Goal: Check status: Check status

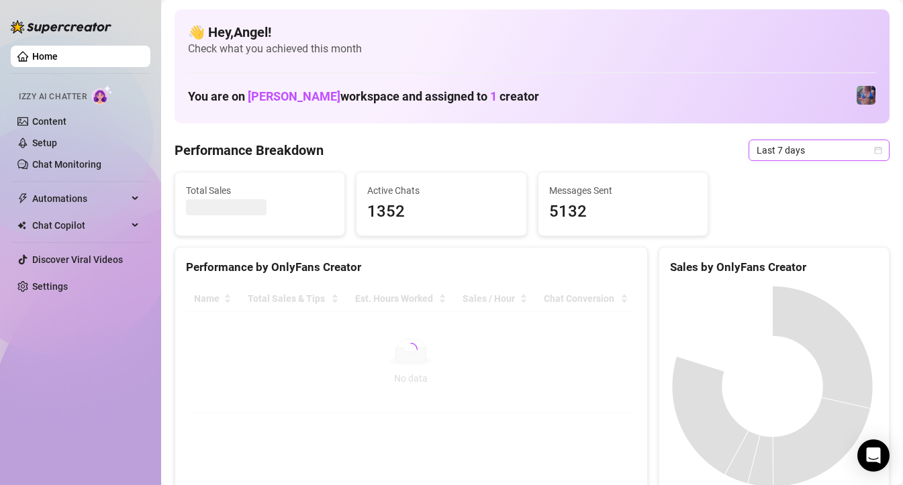
click at [788, 148] on span "Last 7 days" at bounding box center [819, 150] width 125 height 20
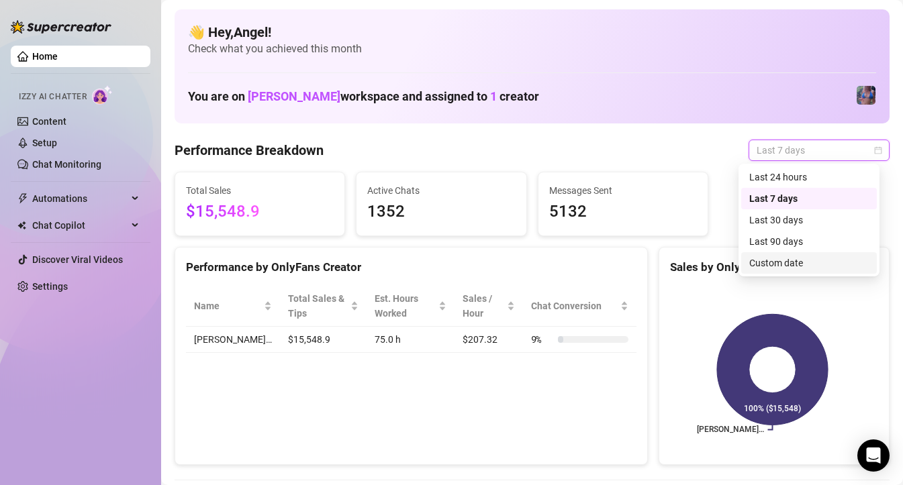
click at [776, 261] on div "Custom date" at bounding box center [809, 263] width 120 height 15
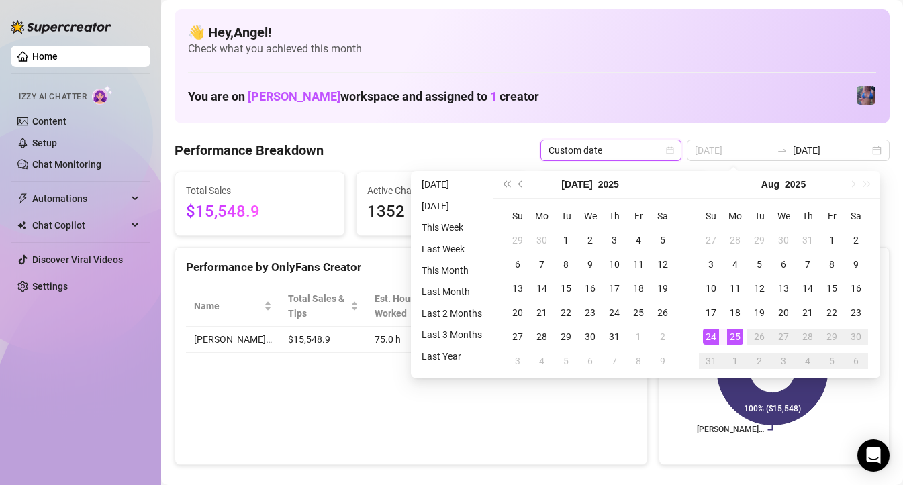
type input "[DATE]"
click at [730, 336] on div "25" at bounding box center [735, 337] width 16 height 16
type input "[DATE]"
click at [714, 337] on div "24" at bounding box center [711, 337] width 16 height 16
type input "[DATE]"
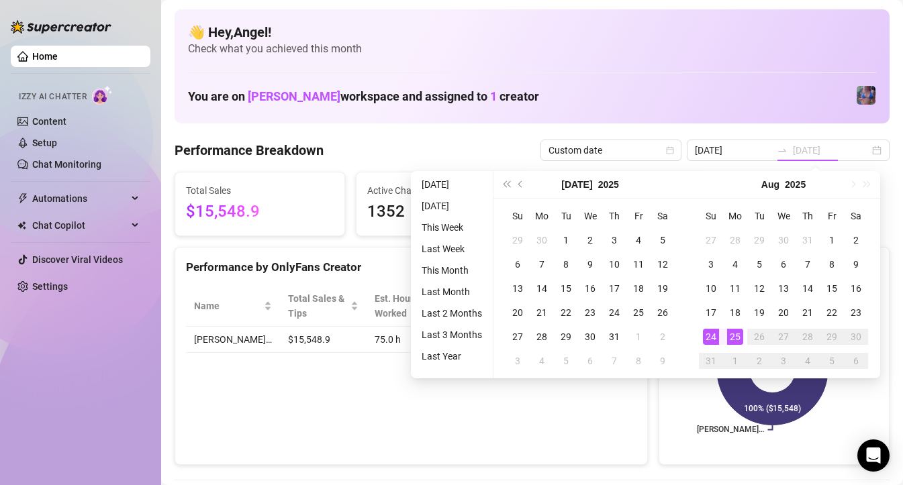
type input "[DATE]"
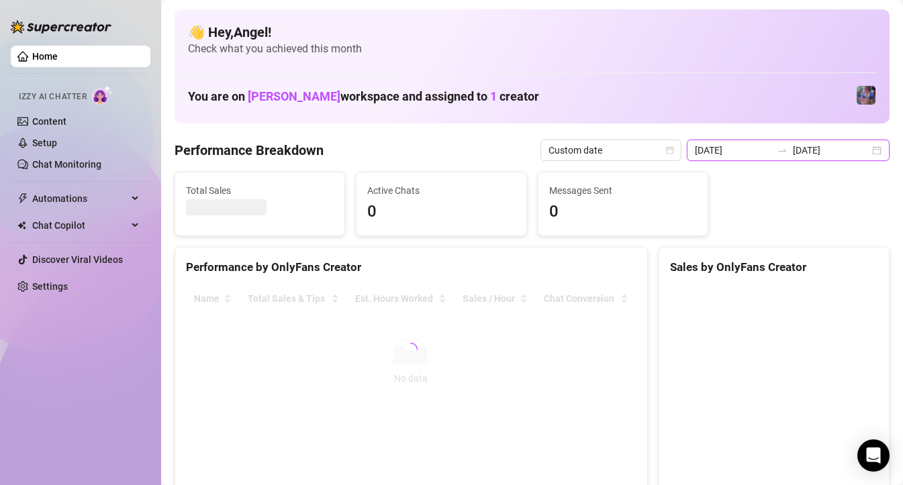
click at [745, 153] on input "[DATE]" at bounding box center [733, 150] width 77 height 15
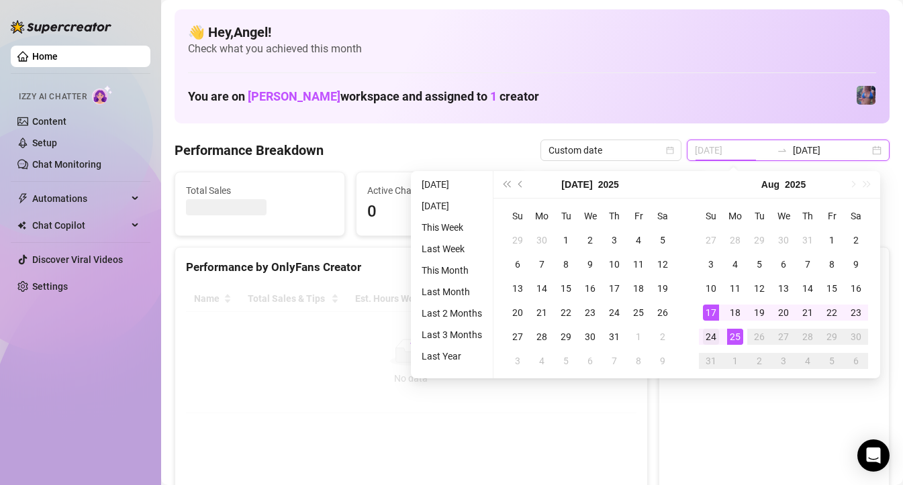
type input "[DATE]"
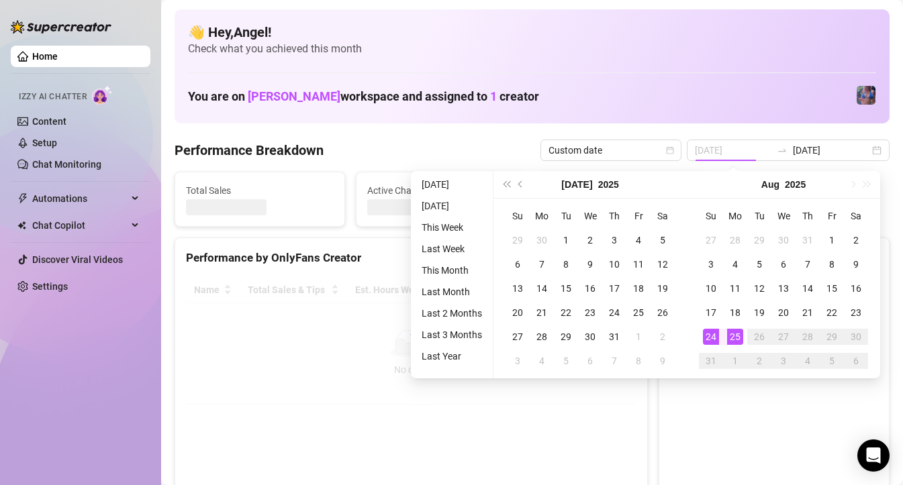
click at [713, 332] on div "24" at bounding box center [711, 337] width 16 height 16
click at [710, 340] on div "24" at bounding box center [711, 337] width 16 height 16
type input "[DATE]"
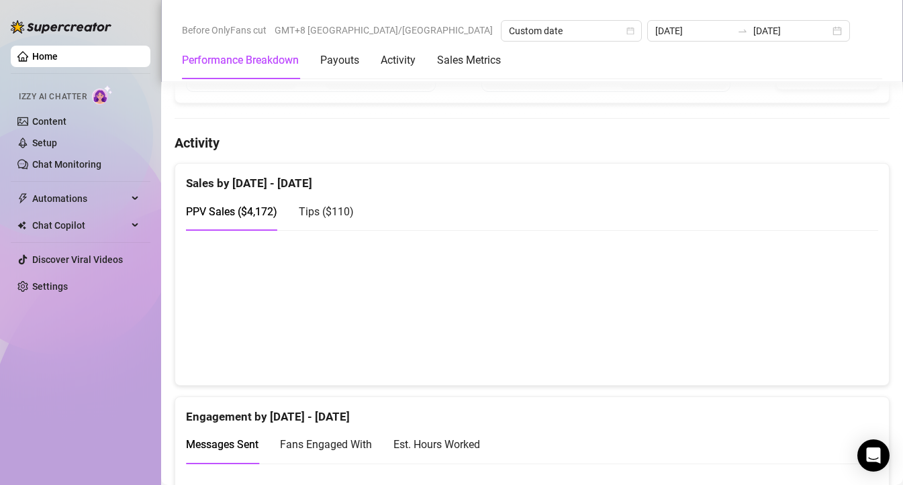
scroll to position [608, 0]
click at [332, 216] on span "Tips ( $110 )" at bounding box center [326, 211] width 55 height 13
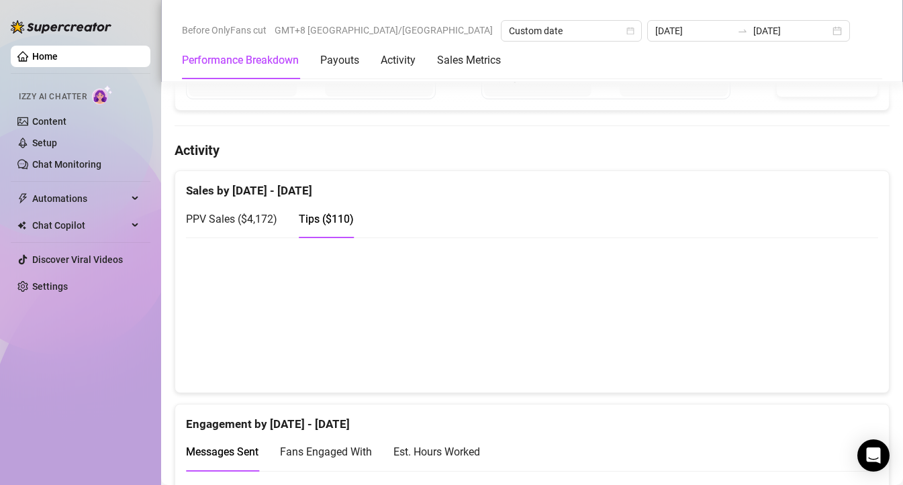
scroll to position [516, 0]
